Goal: Answer question/provide support

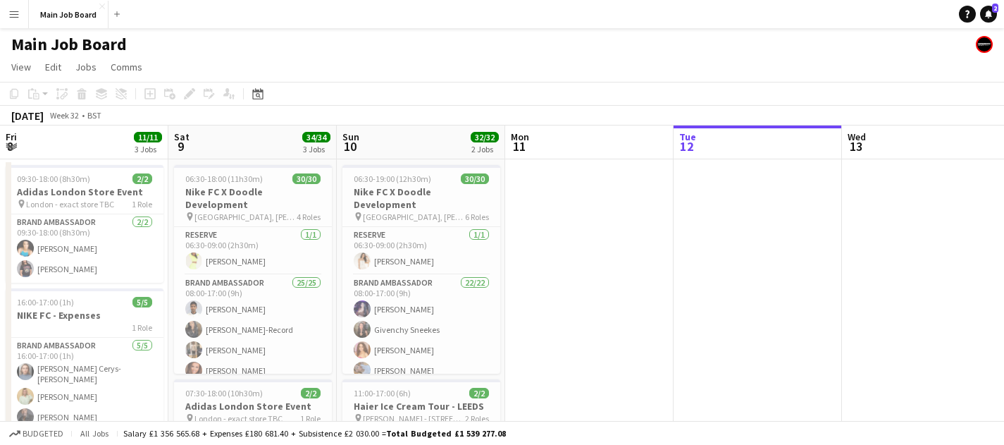
scroll to position [0, 337]
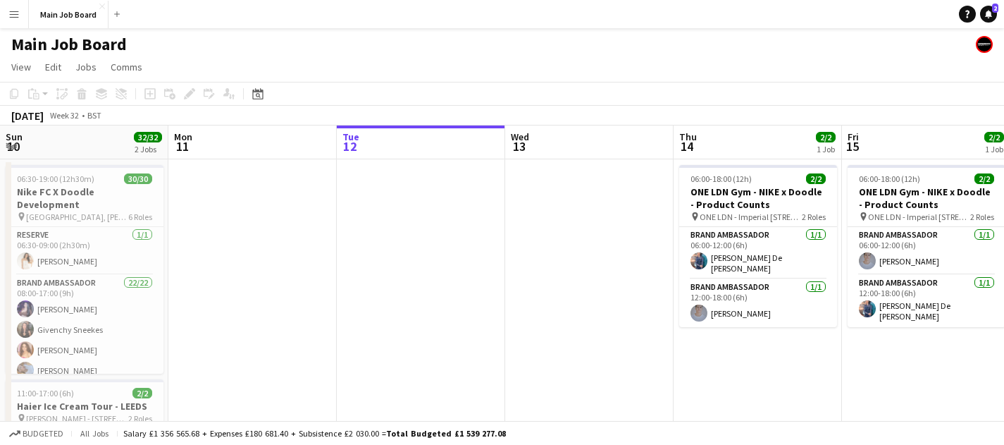
click at [14, 9] on app-icon "Menu" at bounding box center [13, 13] width 11 height 11
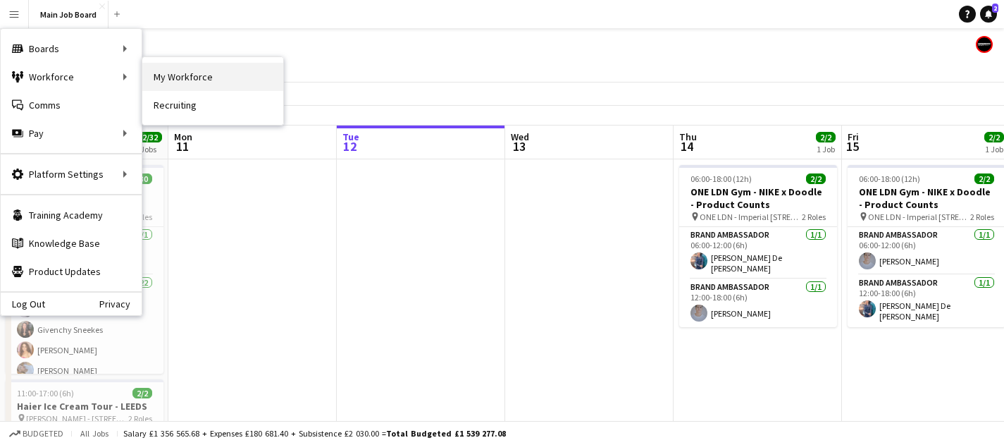
click at [188, 73] on link "My Workforce" at bounding box center [212, 77] width 141 height 28
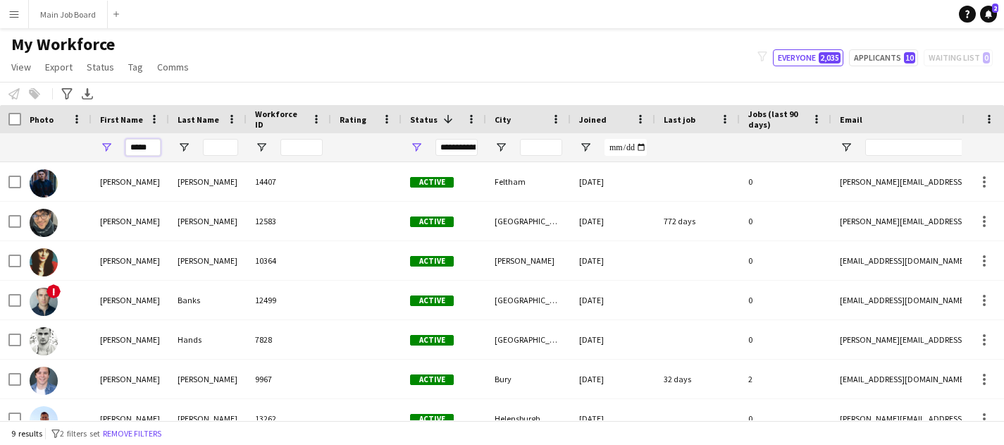
drag, startPoint x: 154, startPoint y: 151, endPoint x: 58, endPoint y: 142, distance: 96.3
click at [58, 142] on div "*****" at bounding box center [764, 147] width 1528 height 28
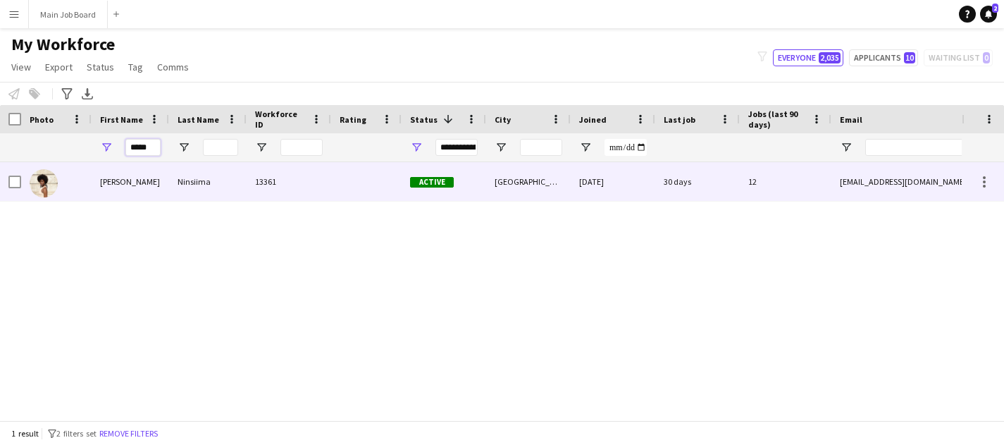
type input "*****"
click at [108, 188] on div "[PERSON_NAME]" at bounding box center [131, 181] width 78 height 39
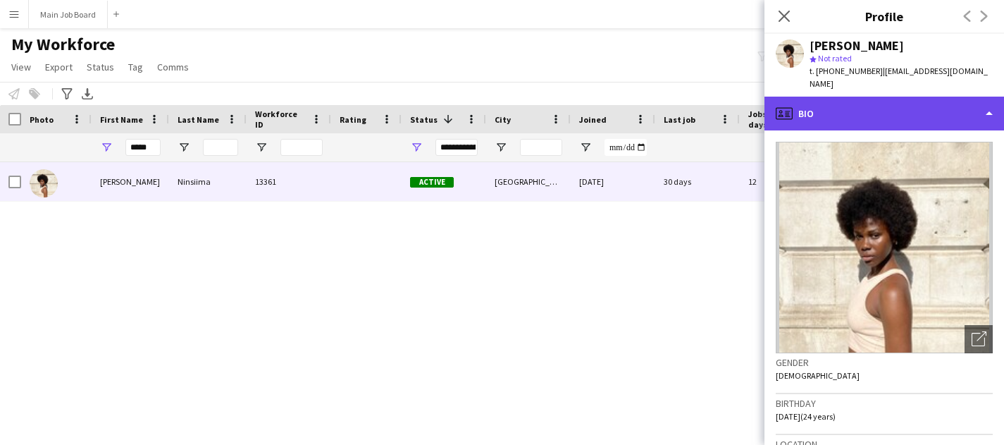
click at [986, 106] on div "profile Bio" at bounding box center [885, 114] width 240 height 34
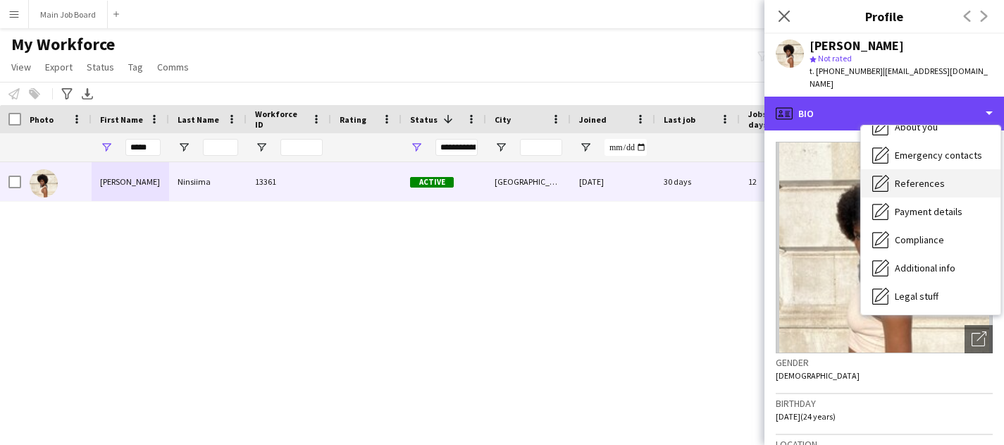
scroll to position [161, 0]
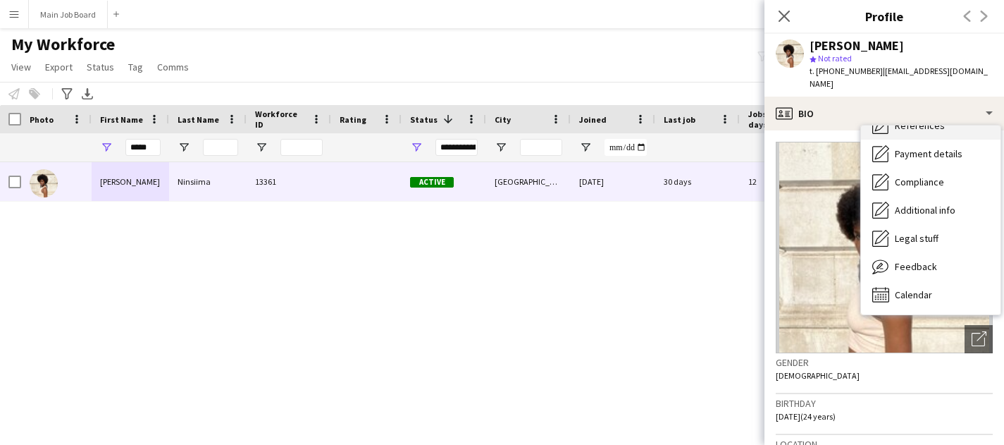
click at [943, 281] on div "Calendar Calendar" at bounding box center [931, 295] width 140 height 28
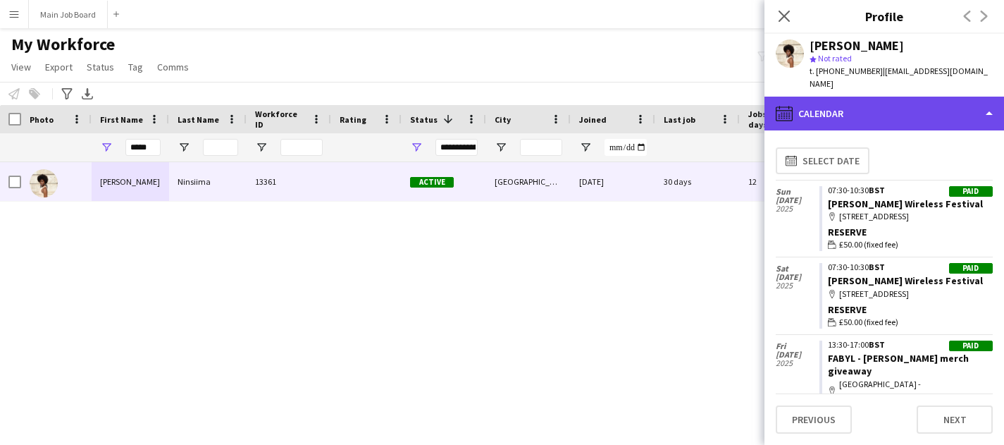
click at [804, 102] on div "calendar-full Calendar" at bounding box center [885, 114] width 240 height 34
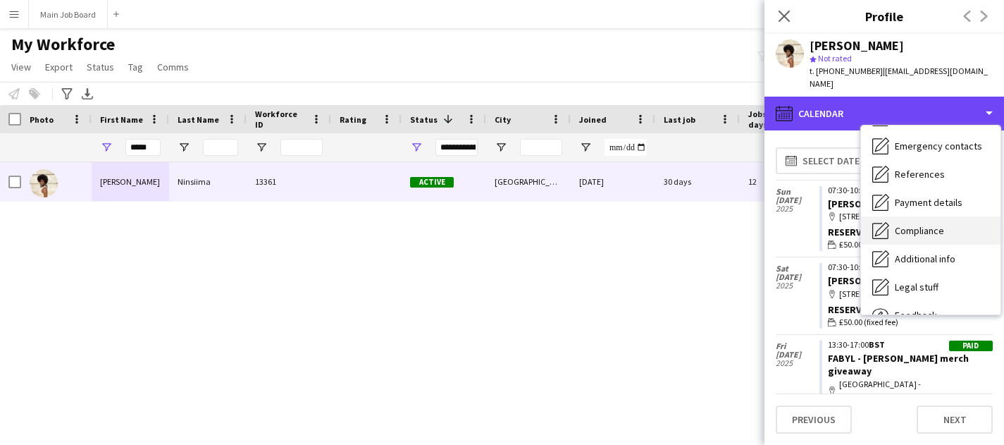
scroll to position [0, 0]
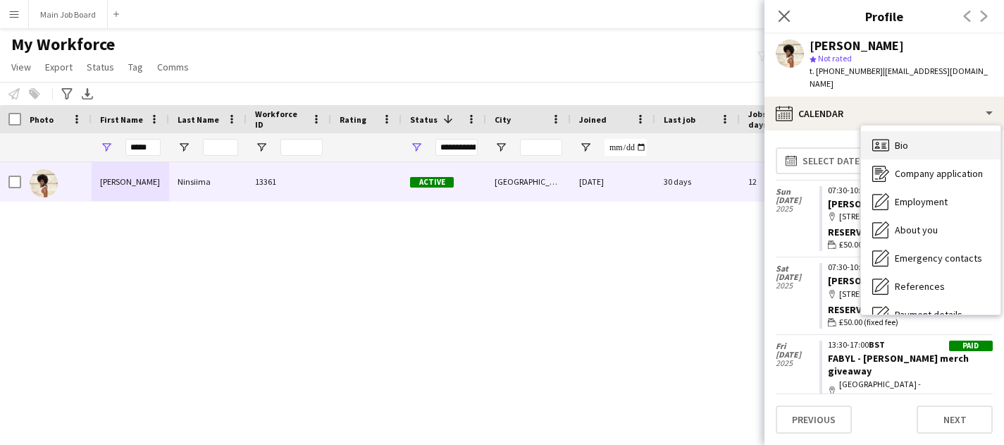
click at [910, 137] on div "Bio Bio" at bounding box center [931, 145] width 140 height 28
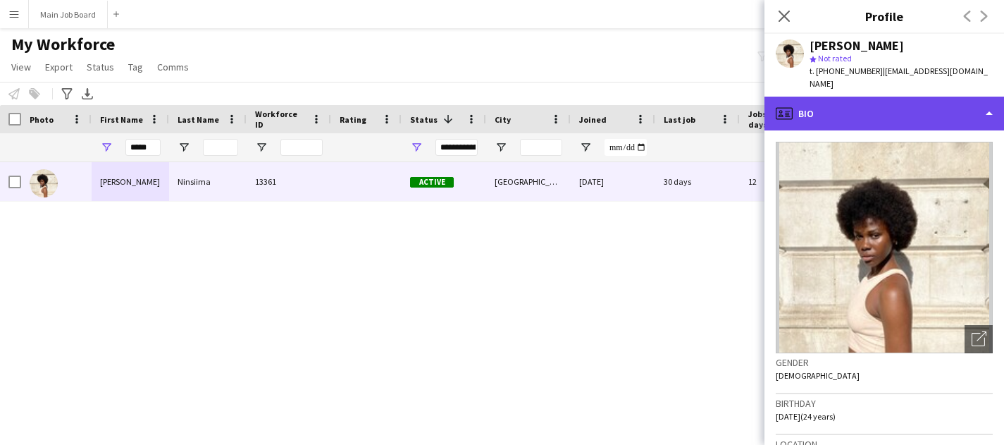
click at [878, 106] on div "profile Bio" at bounding box center [885, 114] width 240 height 34
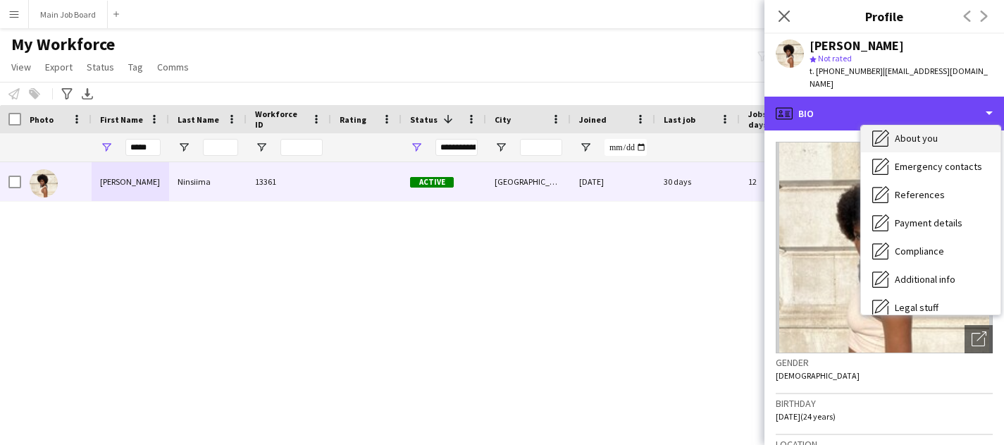
scroll to position [120, 0]
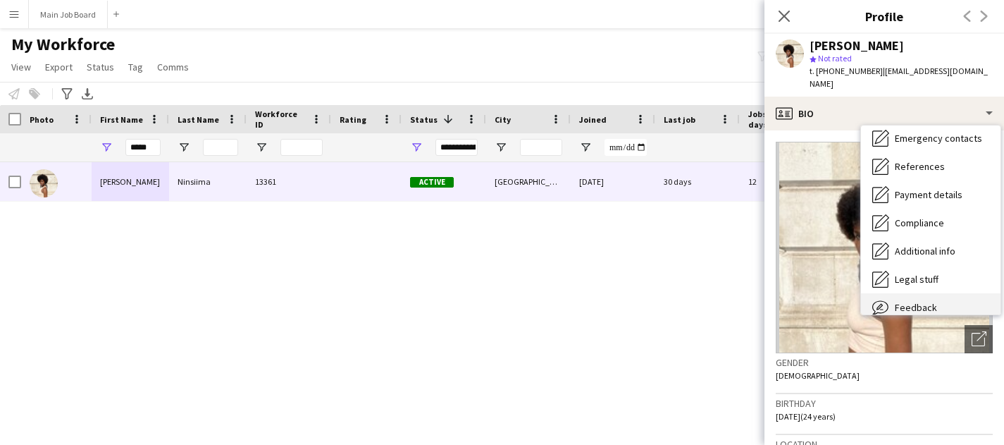
click at [895, 293] on div "Feedback Feedback" at bounding box center [931, 307] width 140 height 28
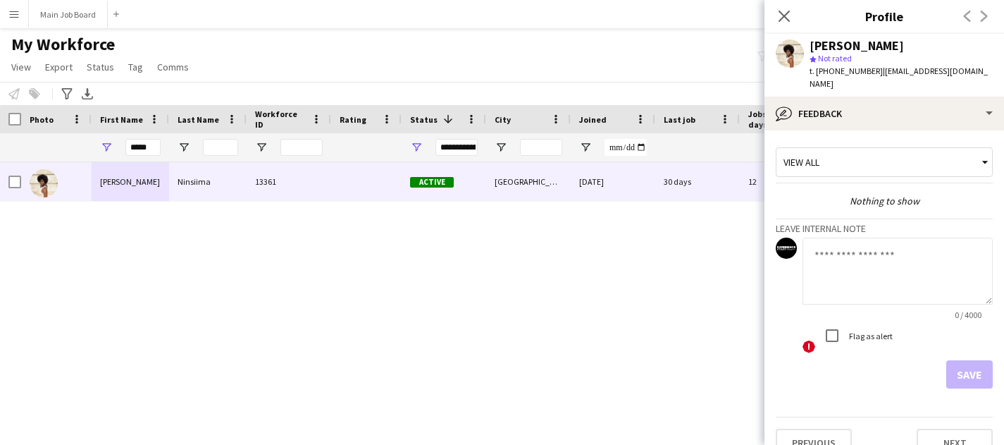
click at [841, 281] on textarea at bounding box center [898, 271] width 190 height 67
type textarea "*"
click at [983, 365] on button "Save" at bounding box center [970, 374] width 47 height 28
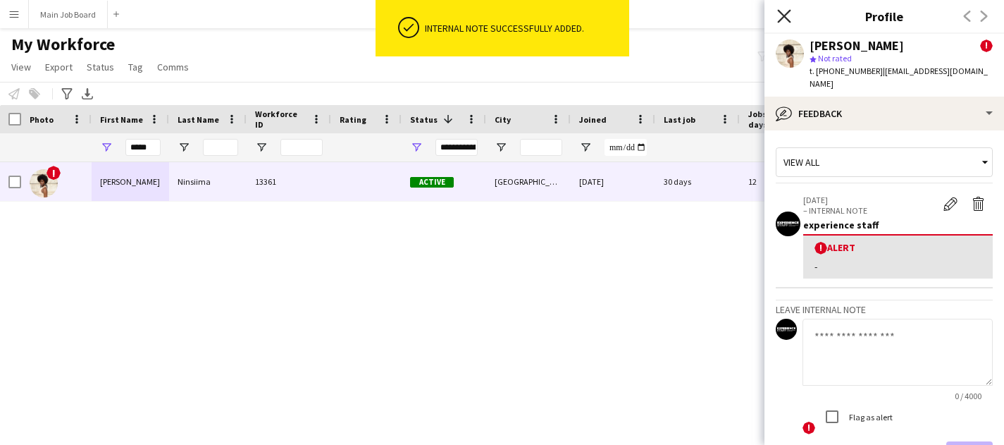
click at [789, 13] on icon "Close pop-in" at bounding box center [783, 15] width 13 height 13
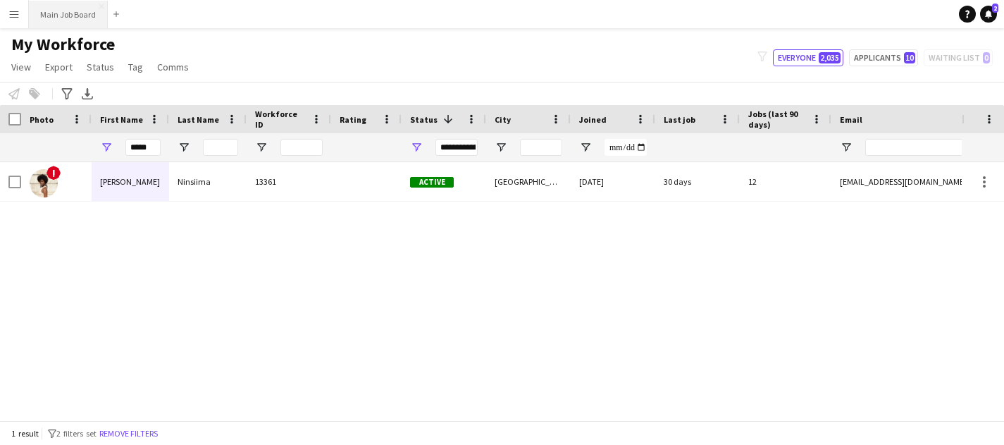
click at [73, 19] on button "Main Job Board Close" at bounding box center [68, 14] width 79 height 27
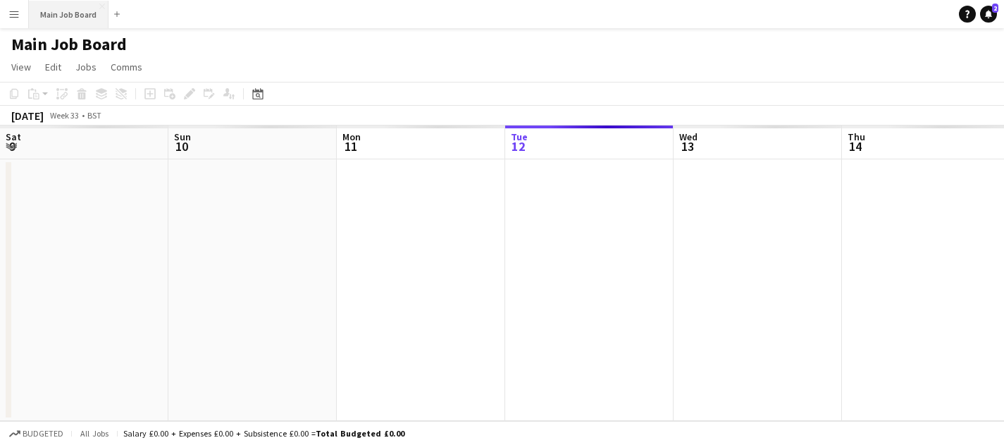
scroll to position [0, 337]
